Goal: Contribute content: Add original content to the website for others to see

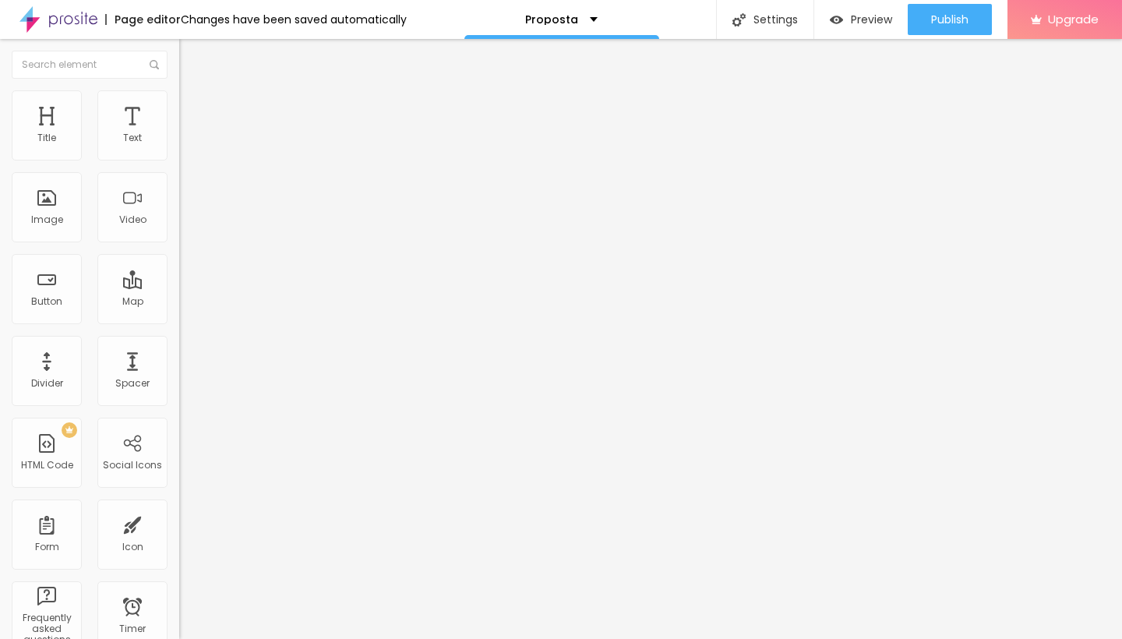
click at [179, 150] on button "button" at bounding box center [190, 141] width 22 height 16
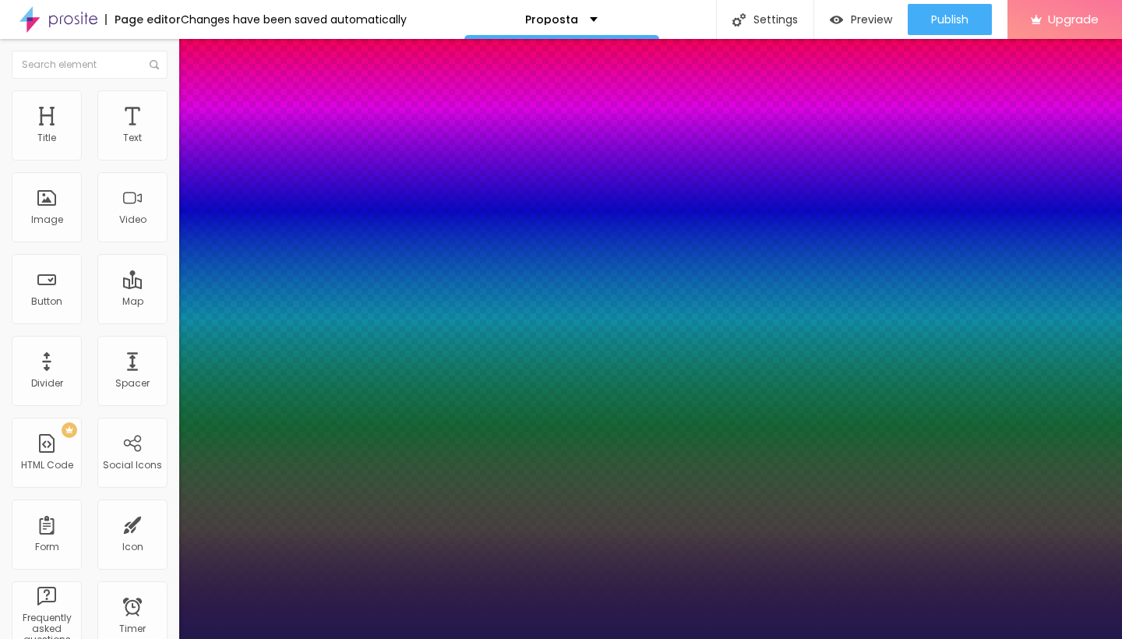
type input "1"
click at [608, 638] on div at bounding box center [561, 639] width 1122 height 0
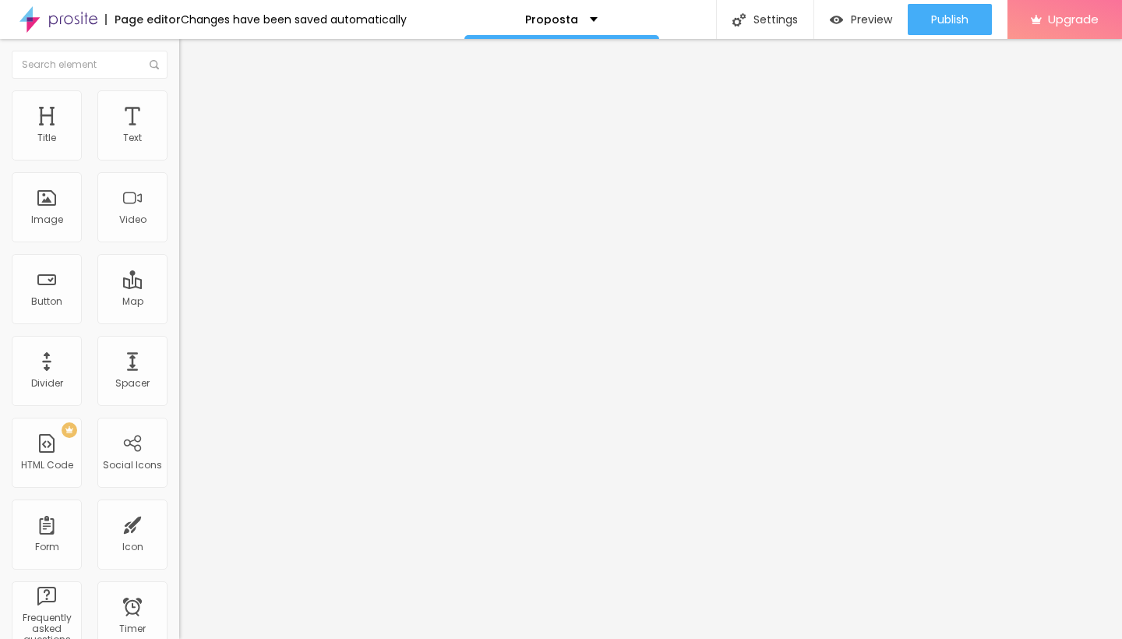
click at [179, 95] on img at bounding box center [186, 97] width 14 height 14
click at [191, 57] on img "button" at bounding box center [197, 57] width 12 height 12
click at [179, 100] on img at bounding box center [186, 97] width 14 height 14
click at [179, 90] on li "Style" at bounding box center [268, 83] width 179 height 16
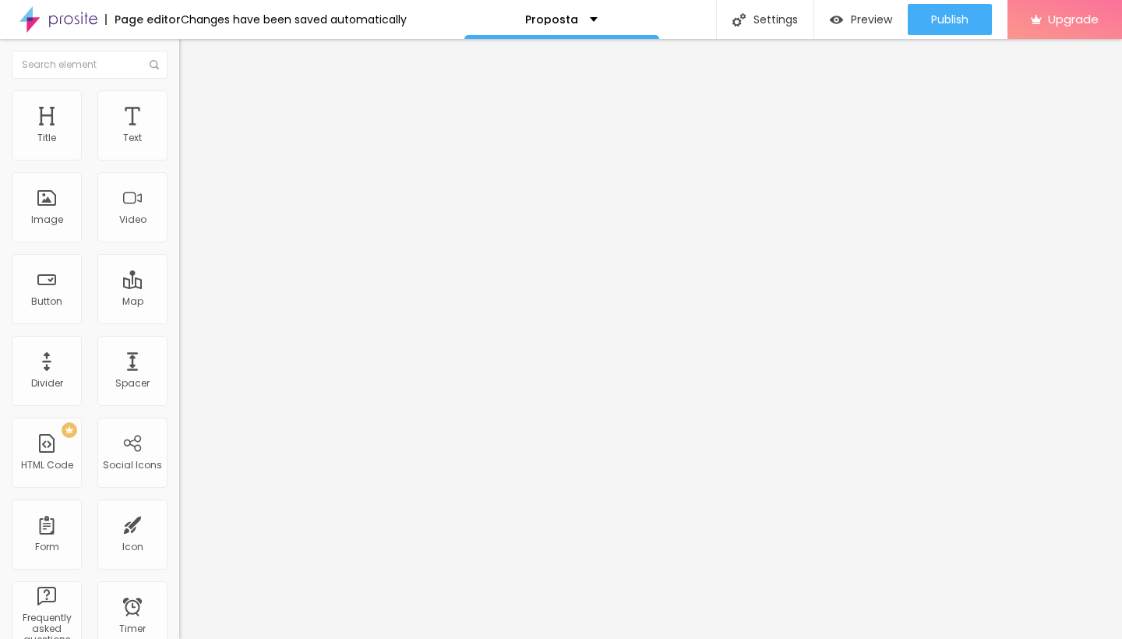
click at [193, 105] on span "Advanced" at bounding box center [218, 100] width 51 height 13
click at [179, 89] on img at bounding box center [186, 82] width 14 height 14
click at [191, 57] on img "button" at bounding box center [197, 57] width 12 height 12
click at [179, 98] on img at bounding box center [186, 97] width 14 height 14
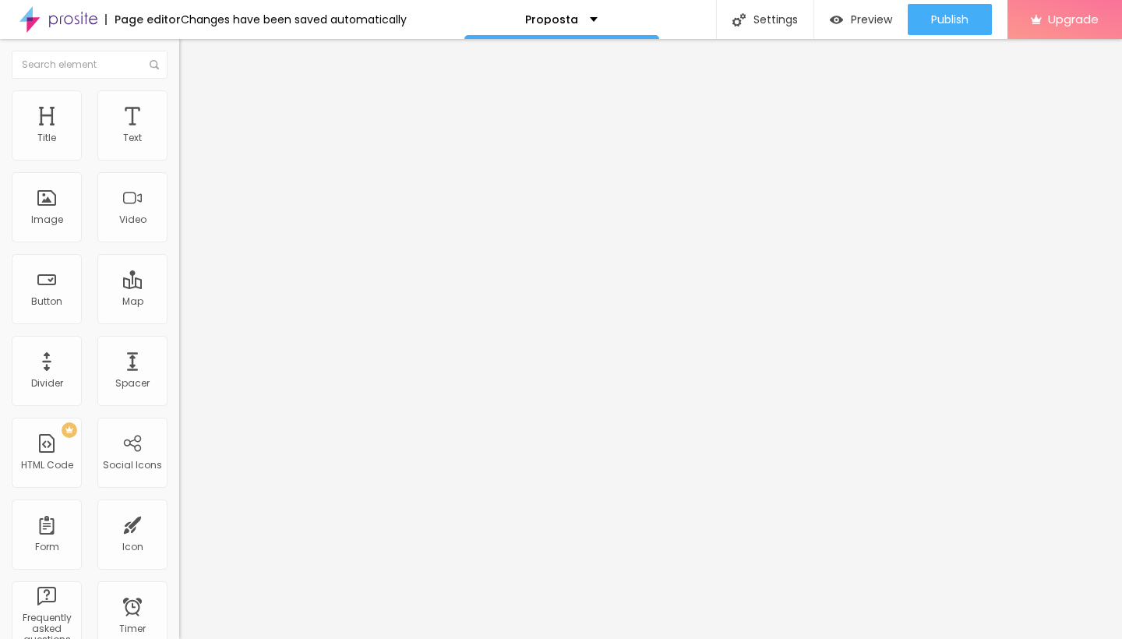
click at [179, 89] on img at bounding box center [186, 82] width 14 height 14
click at [192, 134] on span "Heading 1" at bounding box center [230, 123] width 76 height 22
click at [179, 147] on span "Heading 2" at bounding box center [214, 137] width 70 height 19
click at [179, 134] on span "Heading 1" at bounding box center [217, 123] width 76 height 22
click at [179, 147] on span "Heading 2" at bounding box center [214, 137] width 70 height 19
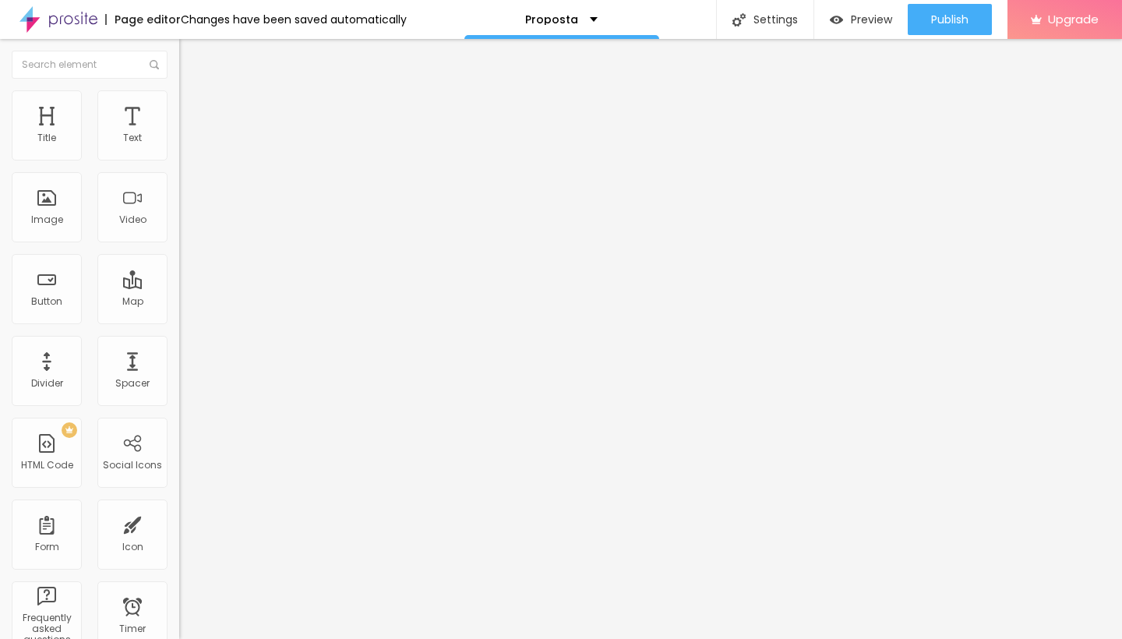
click at [179, 131] on div "Heading 1 H1" at bounding box center [268, 123] width 179 height 16
click at [179, 146] on span "Heading 2" at bounding box center [214, 138] width 70 height 13
click at [179, 160] on span "Heading 3" at bounding box center [209, 152] width 60 height 13
click at [179, 173] on span "Heading 4" at bounding box center [206, 166] width 55 height 13
click at [179, 132] on span "Heading 1" at bounding box center [217, 124] width 76 height 13
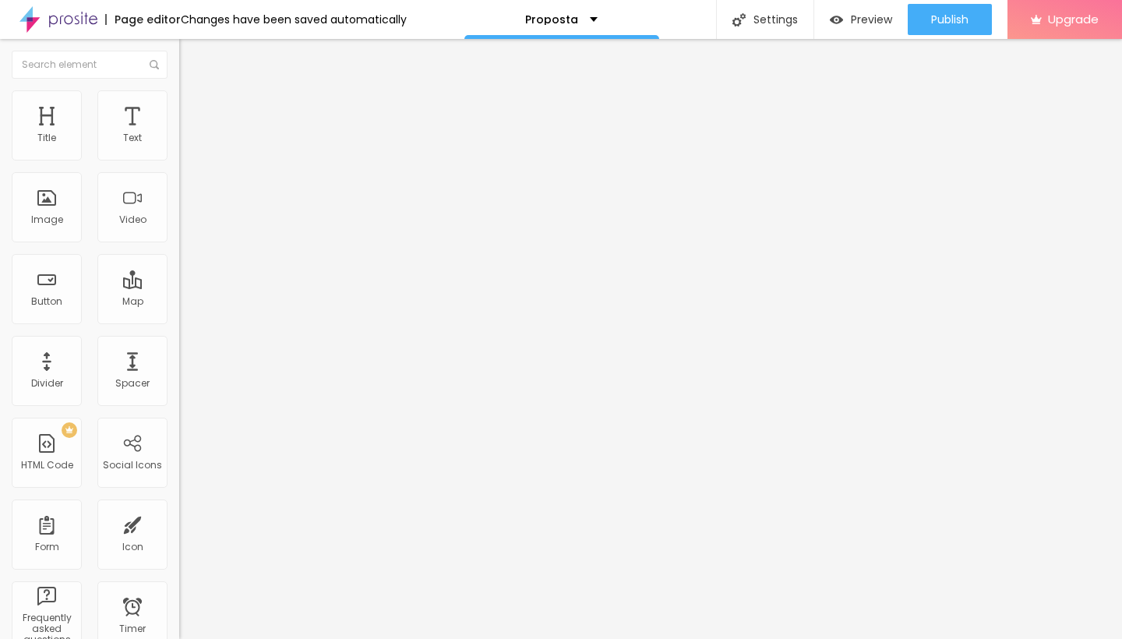
click at [179, 146] on input "text" at bounding box center [272, 139] width 187 height 16
paste input "#8C8C8C"
type input "#"
click at [179, 146] on input "text" at bounding box center [272, 139] width 187 height 16
paste input "[URL][DOMAIN_NAME]"
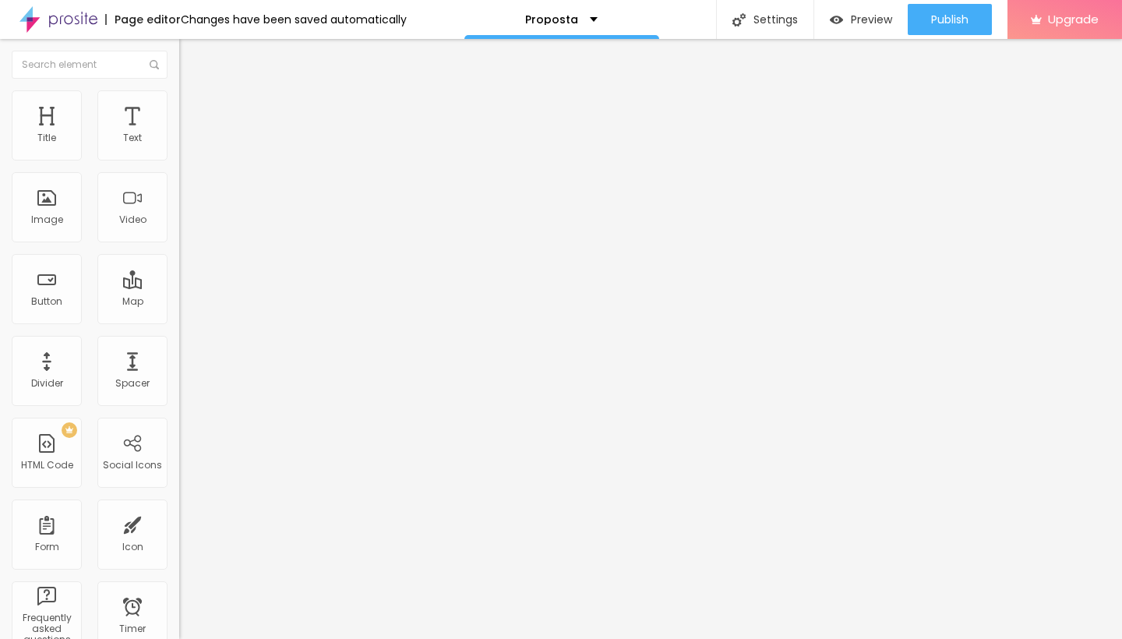
type input "[URL][DOMAIN_NAME]"
click at [179, 233] on span "4:3 Standard" at bounding box center [210, 226] width 63 height 13
click at [179, 252] on span "Wide" at bounding box center [191, 244] width 24 height 13
click at [179, 285] on span "Vertical 2" at bounding box center [201, 278] width 44 height 13
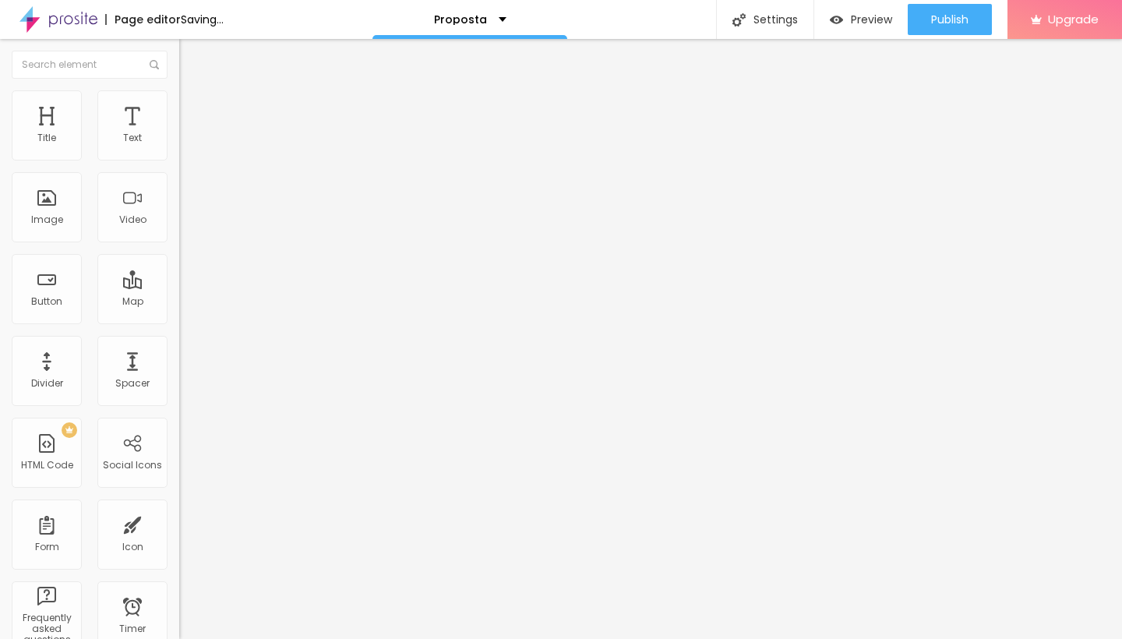
click at [179, 242] on span "Ultrawide" at bounding box center [201, 235] width 44 height 13
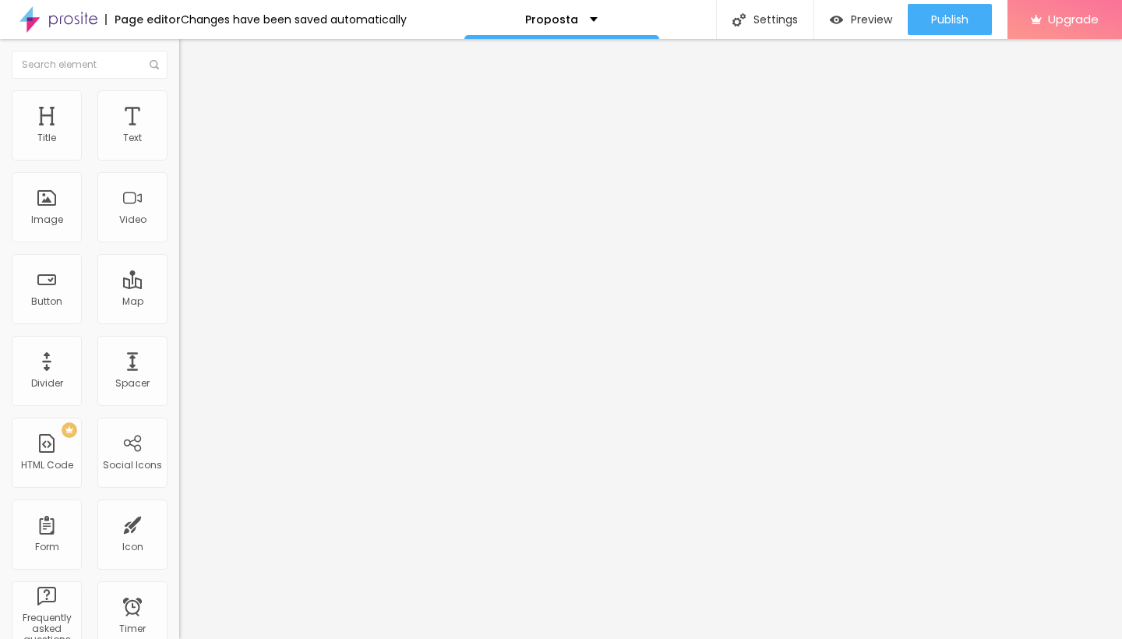
click at [179, 257] on span "Wide" at bounding box center [191, 250] width 24 height 13
click at [193, 107] on span "Style" at bounding box center [204, 100] width 23 height 13
type input "99"
type input "96"
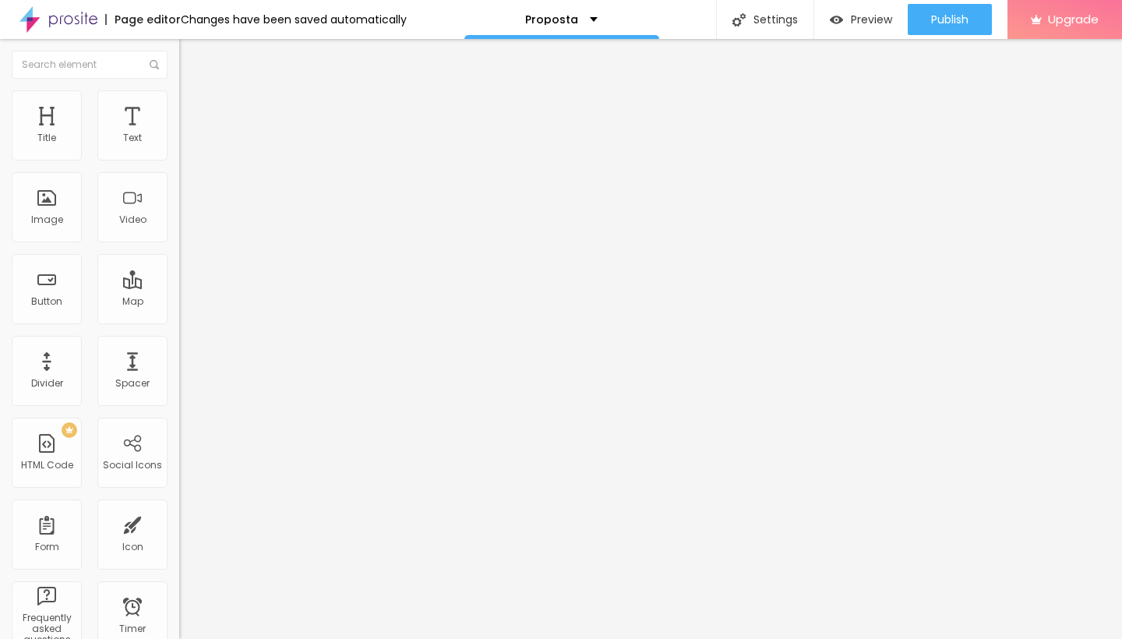
type input "96"
type input "91"
type input "90"
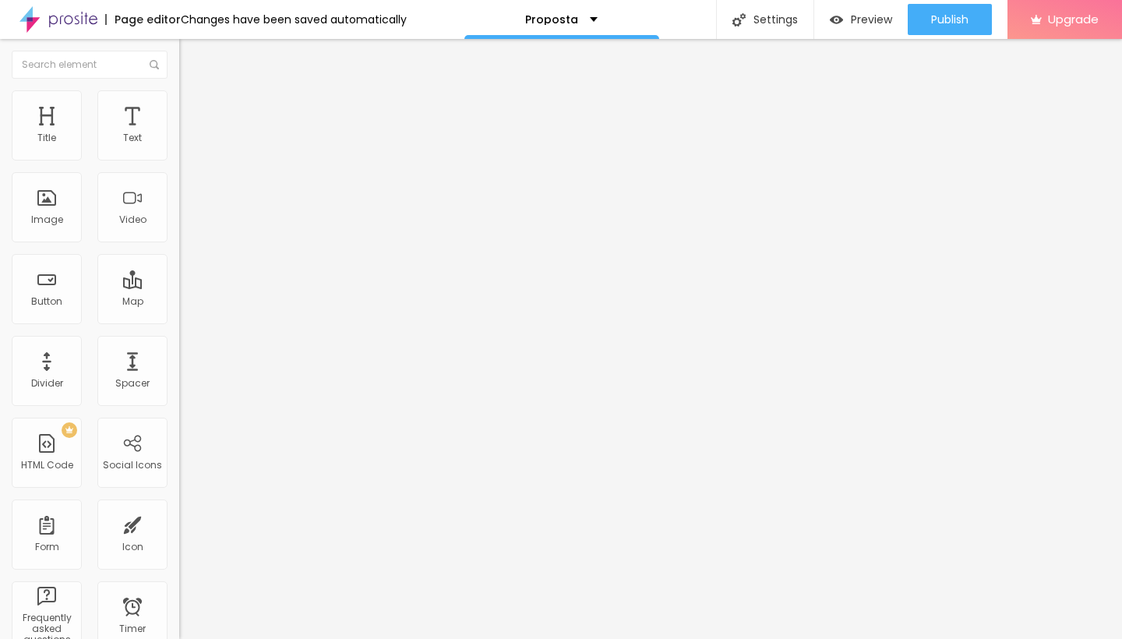
type input "85"
type input "81"
type input "77"
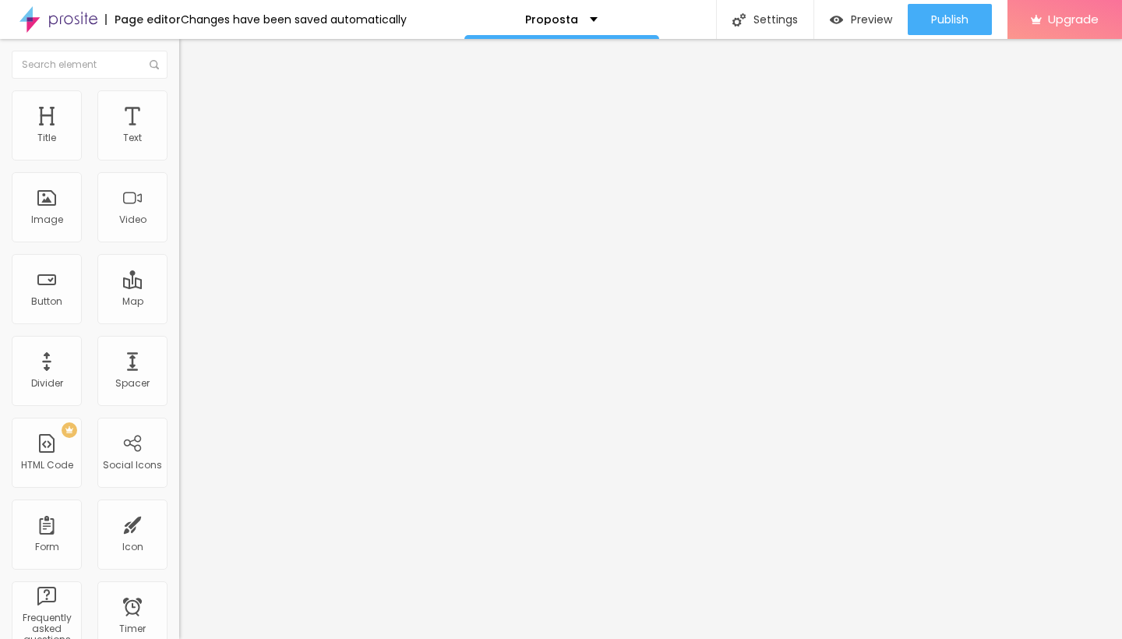
type input "77"
type input "74"
type input "71"
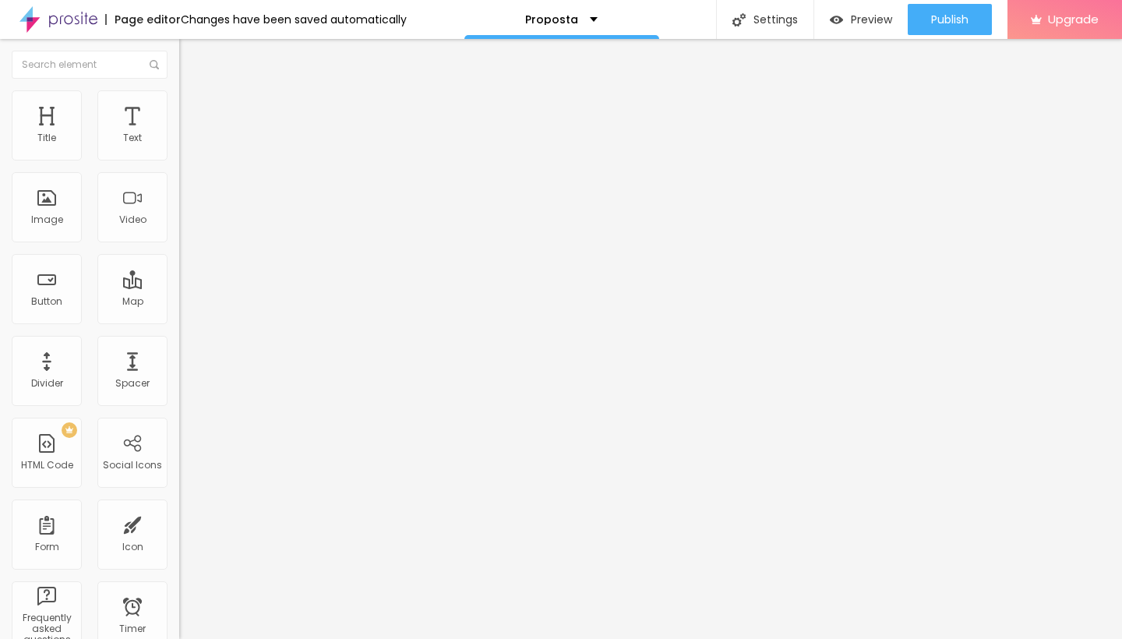
type input "70"
type input "71"
type input "73"
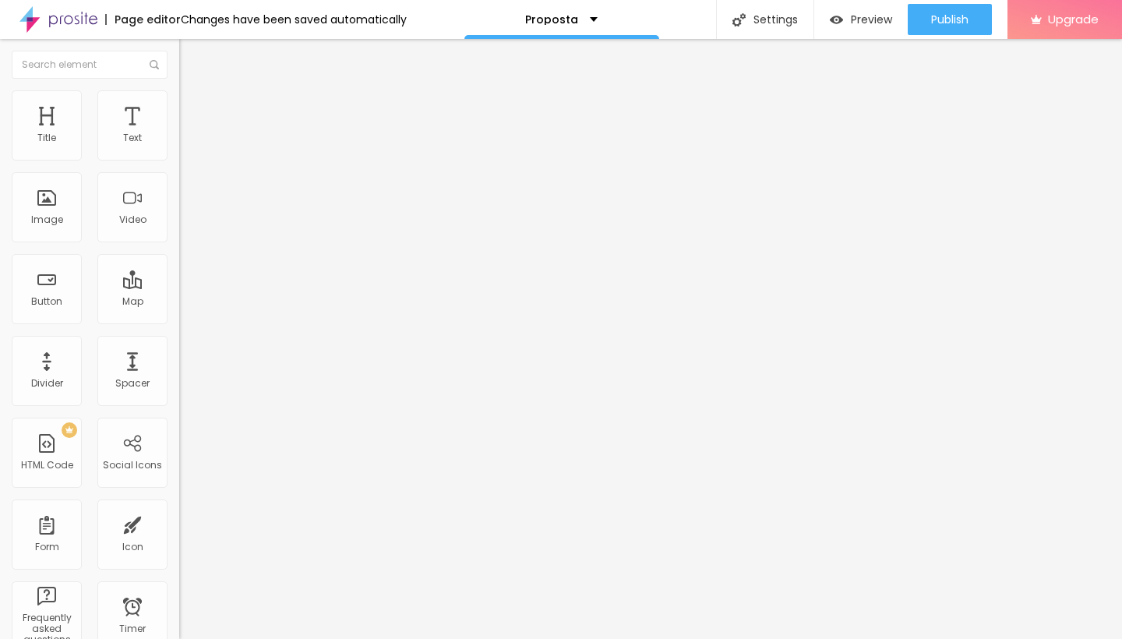
type input "73"
type input "74"
type input "76"
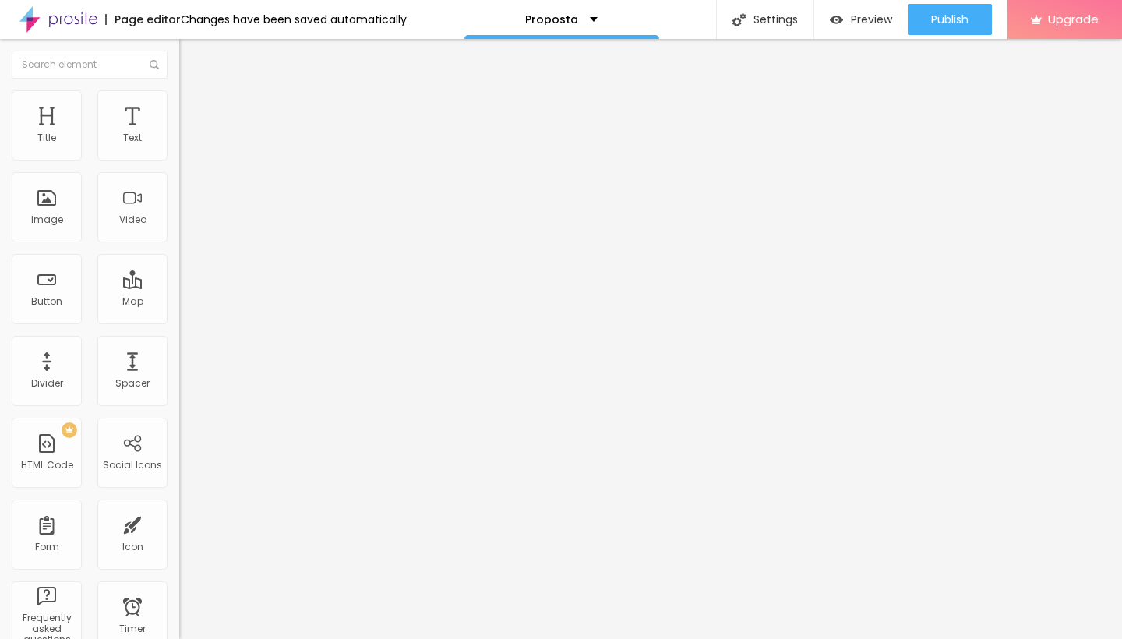
type input "77"
type input "78"
type input "81"
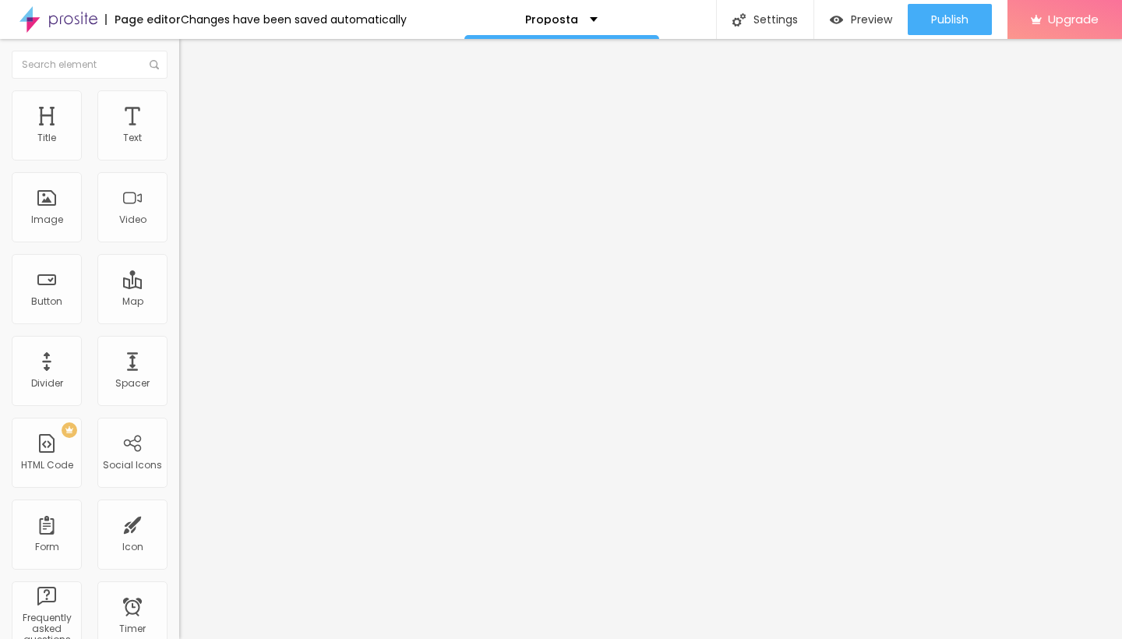
type input "81"
type input "82"
type input "83"
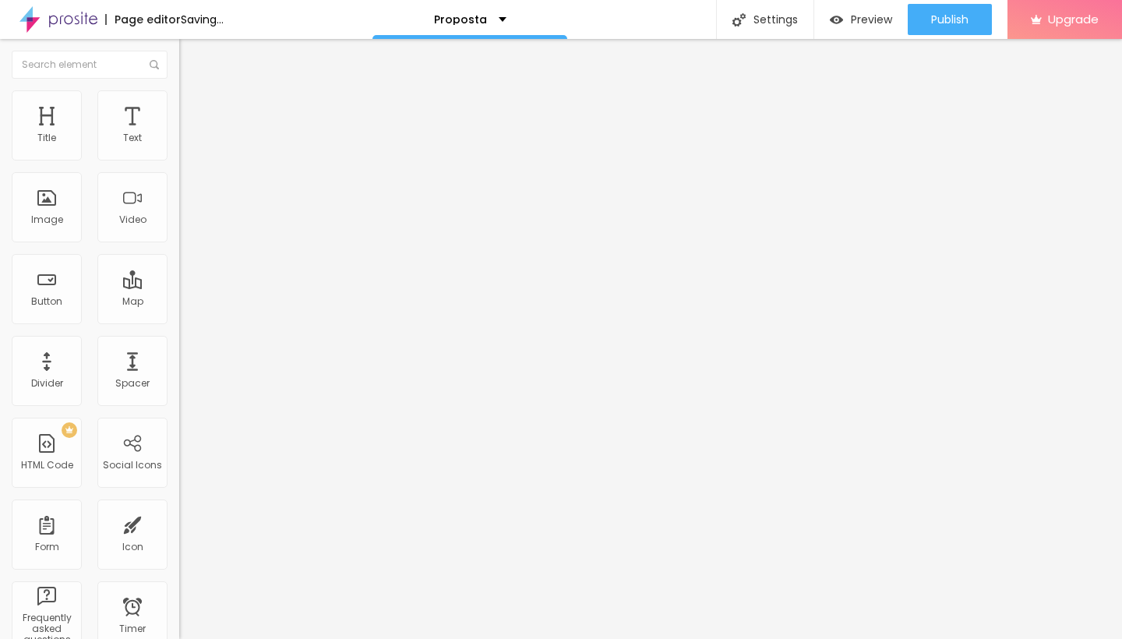
type input "82"
type input "81"
type input "80"
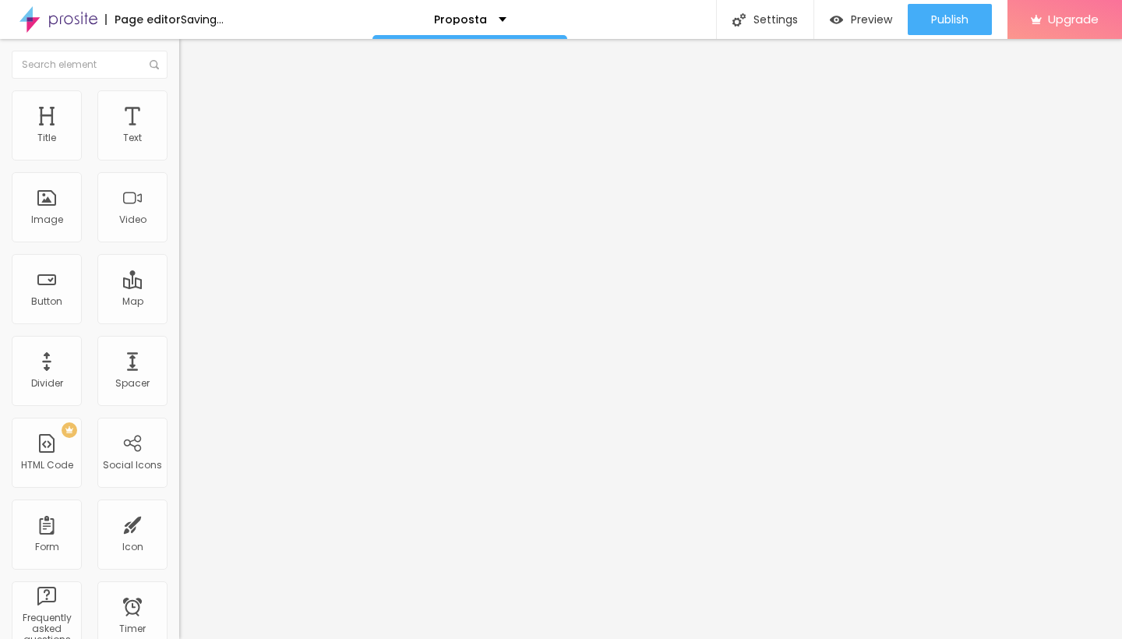
type input "80"
type input "79"
type input "78"
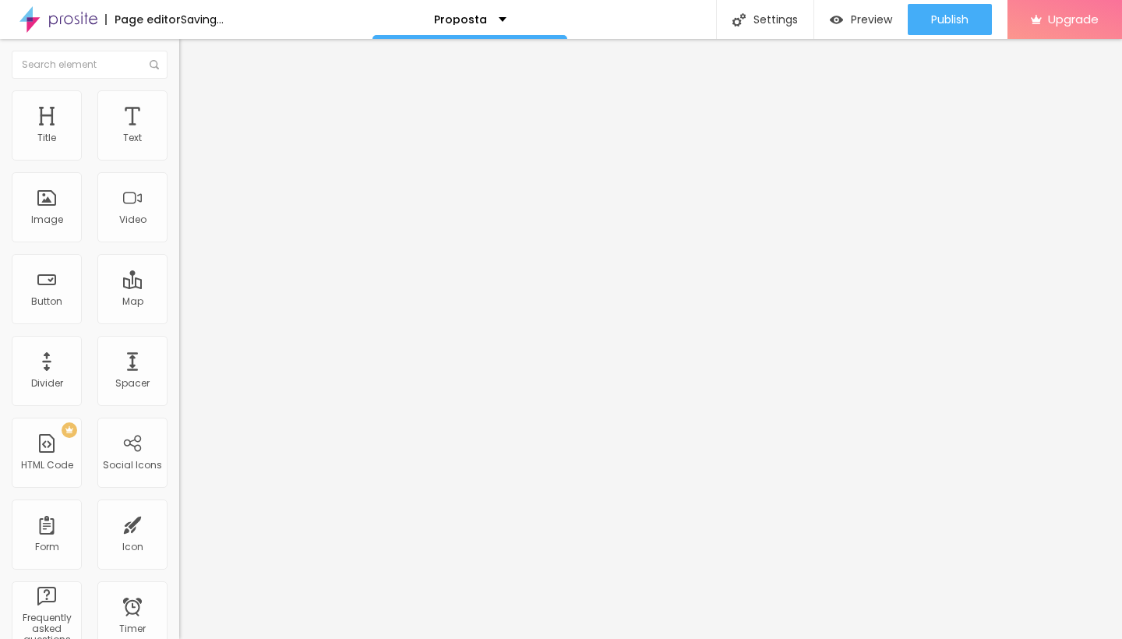
type input "79"
type input "81"
type input "82"
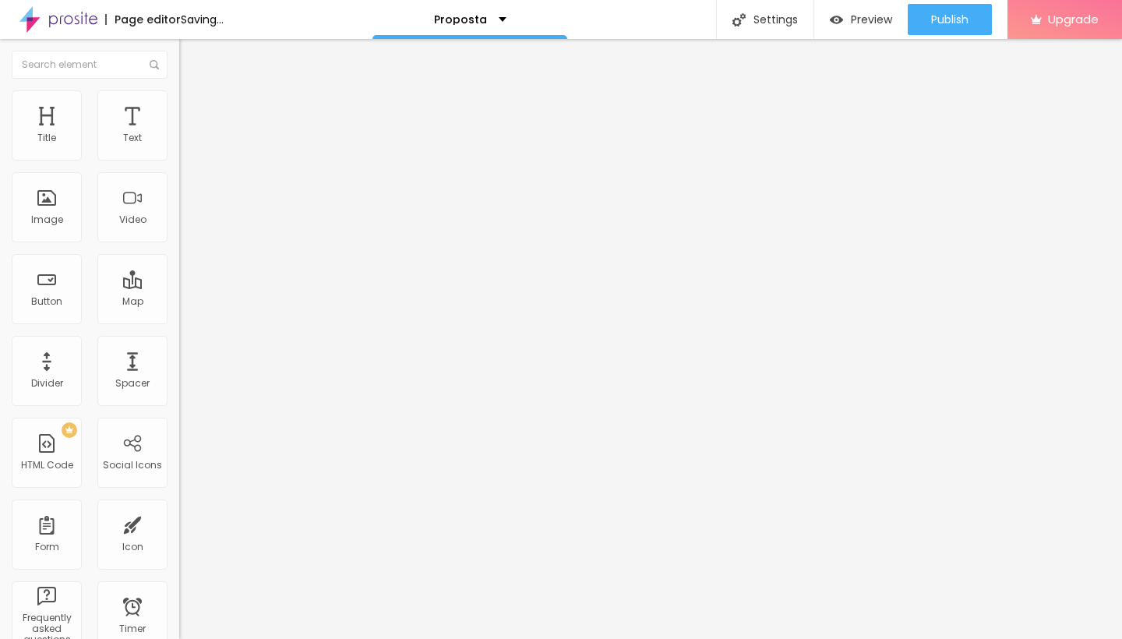
type input "82"
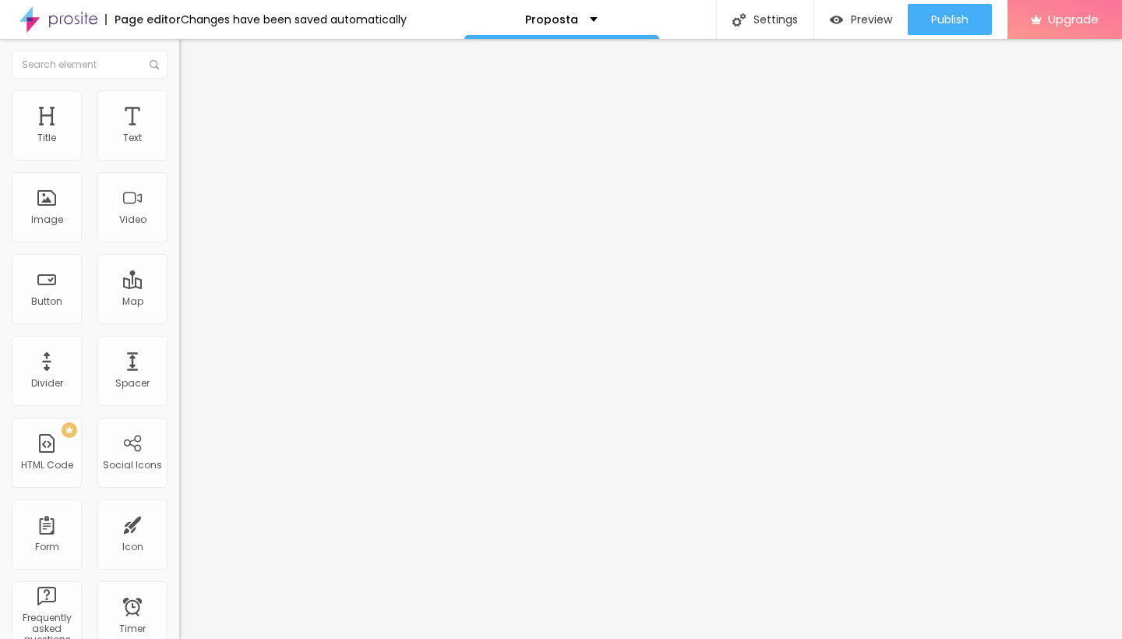
type input "83"
type input "84"
type input "85"
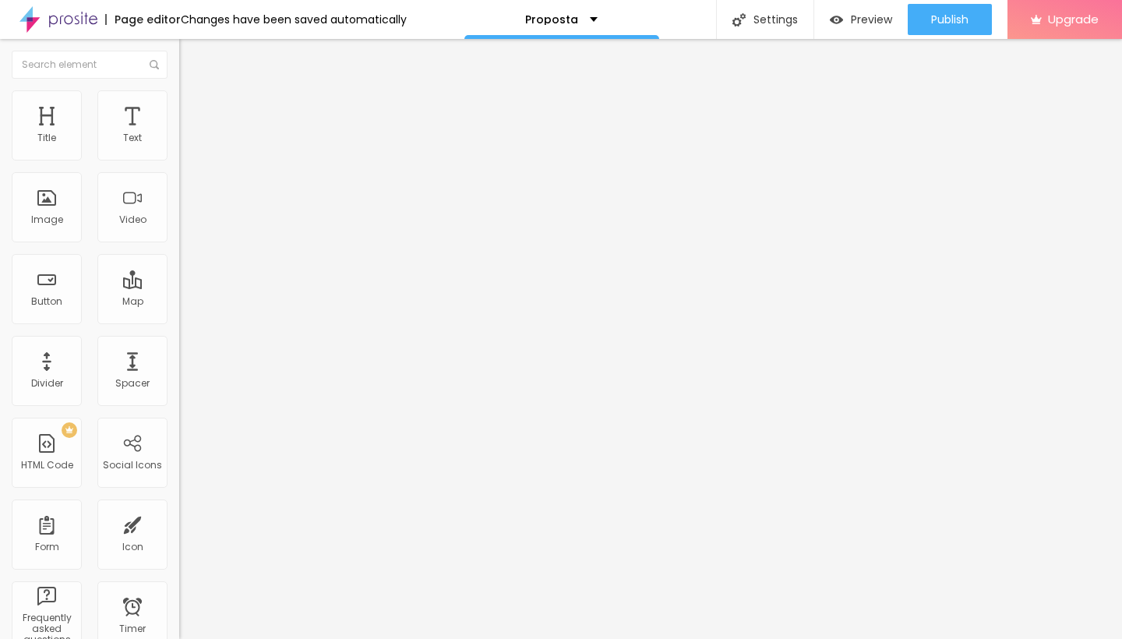
type input "85"
type input "86"
type input "87"
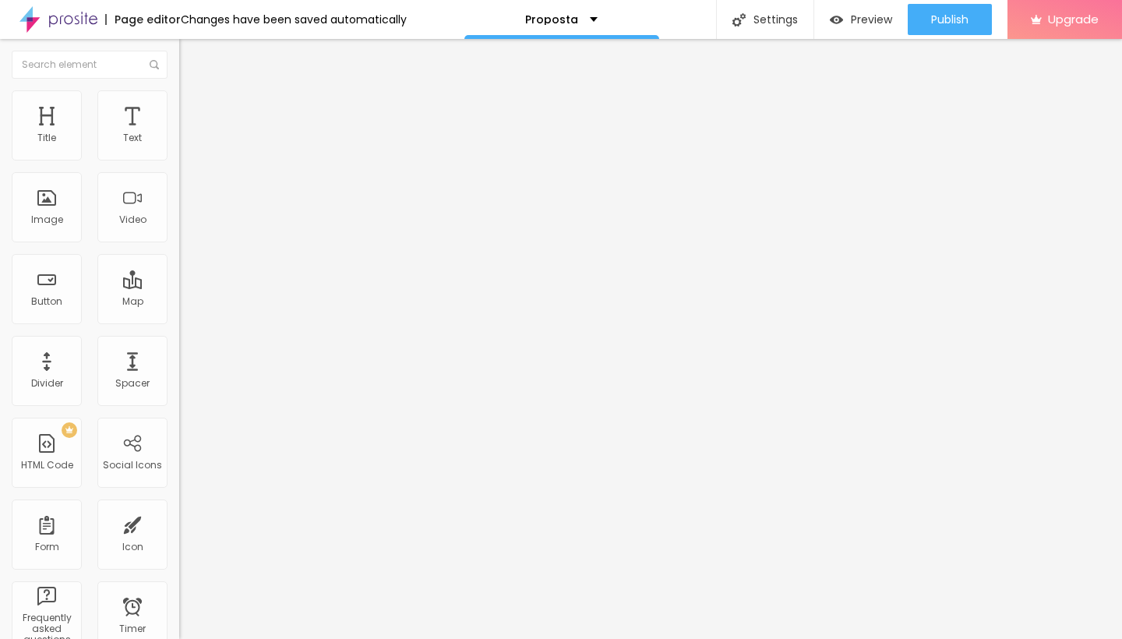
type input "90"
type input "96"
type input "99"
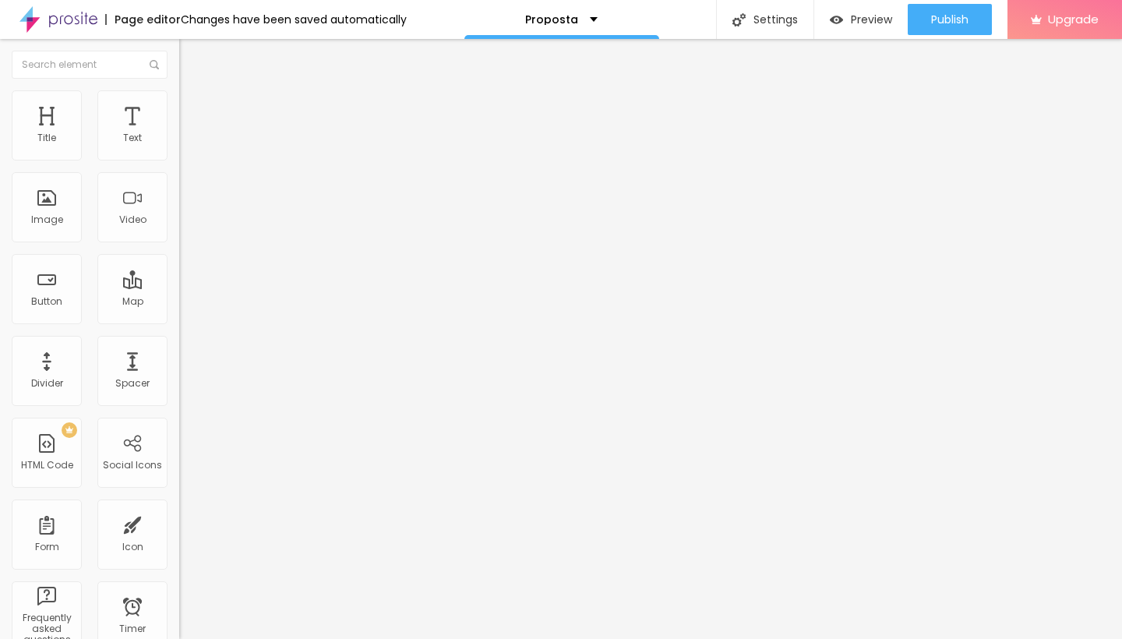
type input "99"
type input "100"
drag, startPoint x: 162, startPoint y: 169, endPoint x: 176, endPoint y: 171, distance: 14.2
click at [179, 161] on div "Size 100 px %" at bounding box center [268, 142] width 179 height 40
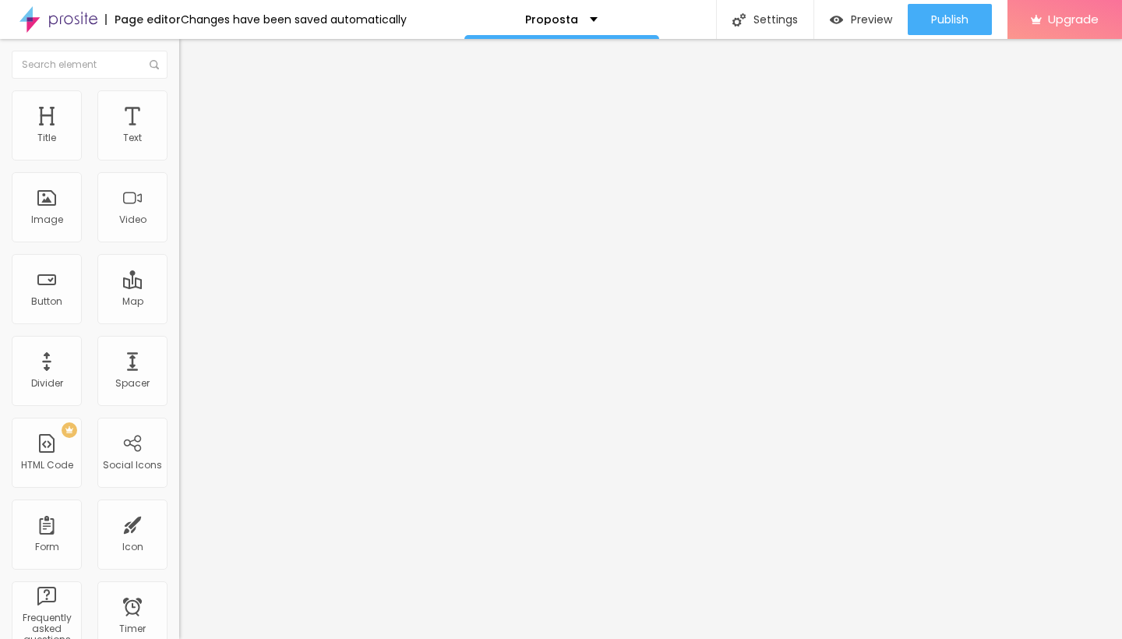
click at [193, 111] on span "Advanced" at bounding box center [218, 116] width 51 height 13
click at [179, 90] on li "Content" at bounding box center [268, 83] width 179 height 16
click at [179, 233] on span "16:9 Wide" at bounding box center [201, 226] width 44 height 13
click at [179, 242] on span "Ultrawide" at bounding box center [201, 235] width 44 height 13
click at [179, 256] on div "Wide 16:9" at bounding box center [268, 250] width 179 height 9
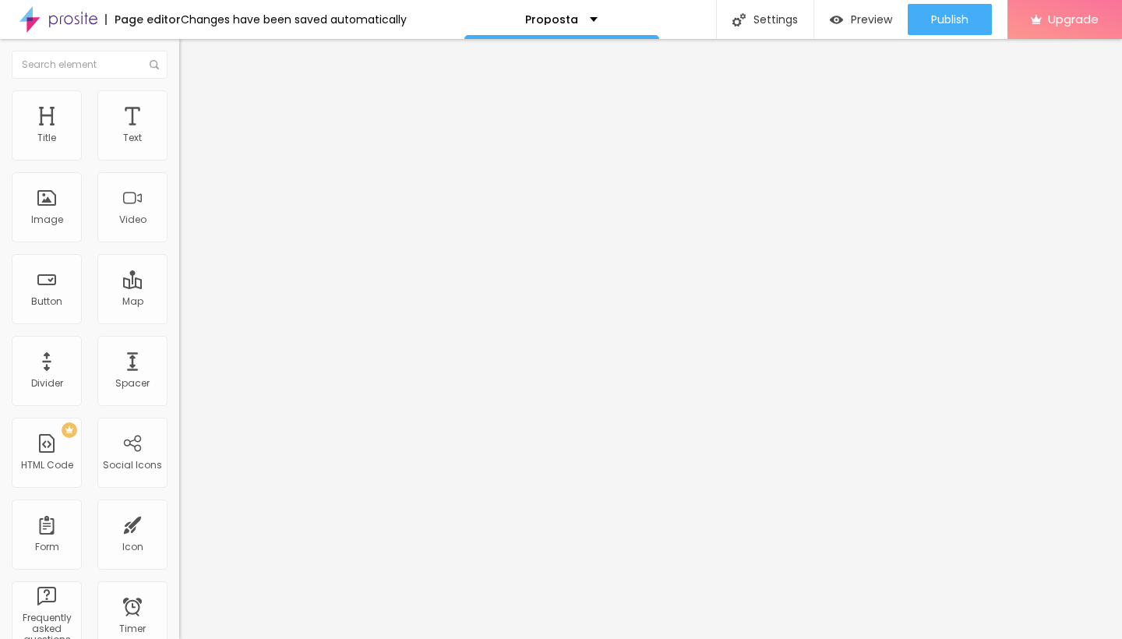
click at [179, 302] on div at bounding box center [268, 302] width 179 height 0
click at [946, 16] on span "Publish" at bounding box center [949, 19] width 37 height 12
click at [179, 146] on input "text" at bounding box center [272, 139] width 187 height 16
paste input "[URL][DOMAIN_NAME]"
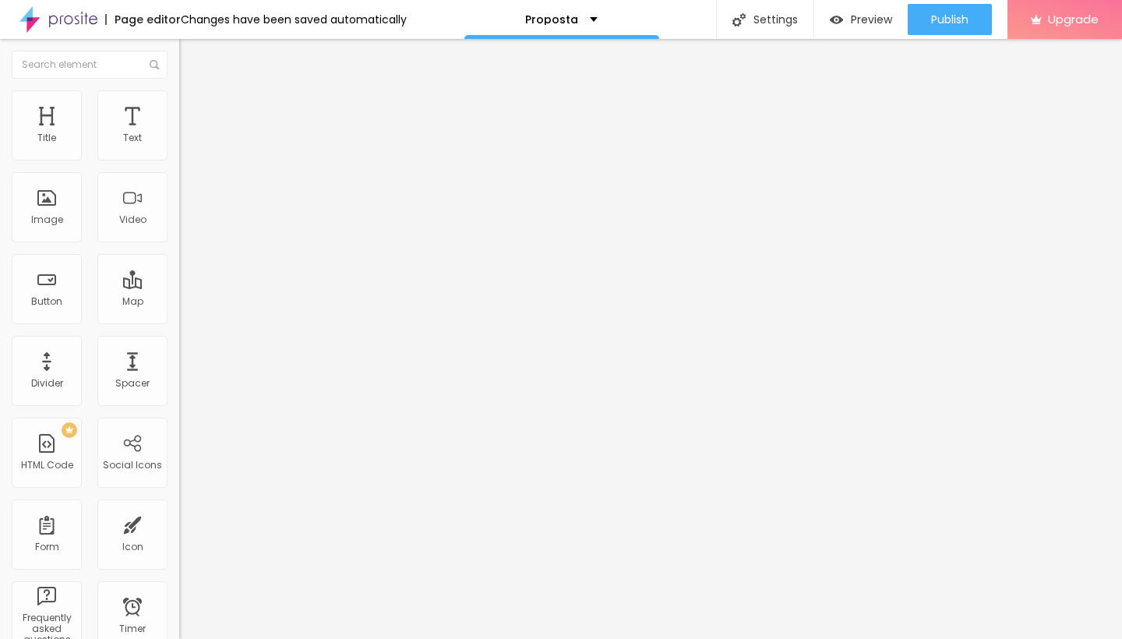
type input "[URL][DOMAIN_NAME]"
click at [179, 233] on span "4:3 Standard" at bounding box center [210, 226] width 63 height 13
click at [179, 252] on span "Wide" at bounding box center [191, 244] width 24 height 13
click at [941, 19] on span "Publish" at bounding box center [949, 19] width 37 height 12
